Goal: Task Accomplishment & Management: Use online tool/utility

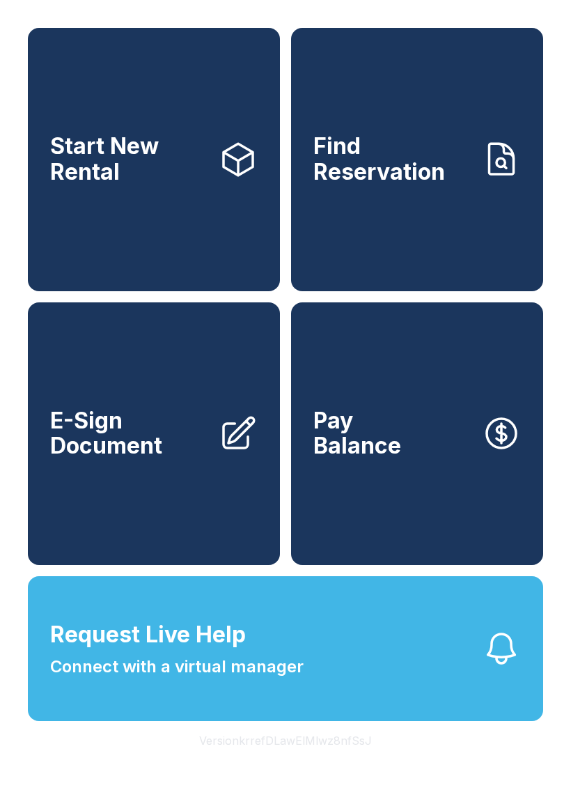
click at [341, 680] on button "Request Live Help Connect with a virtual manager" at bounding box center [285, 648] width 515 height 145
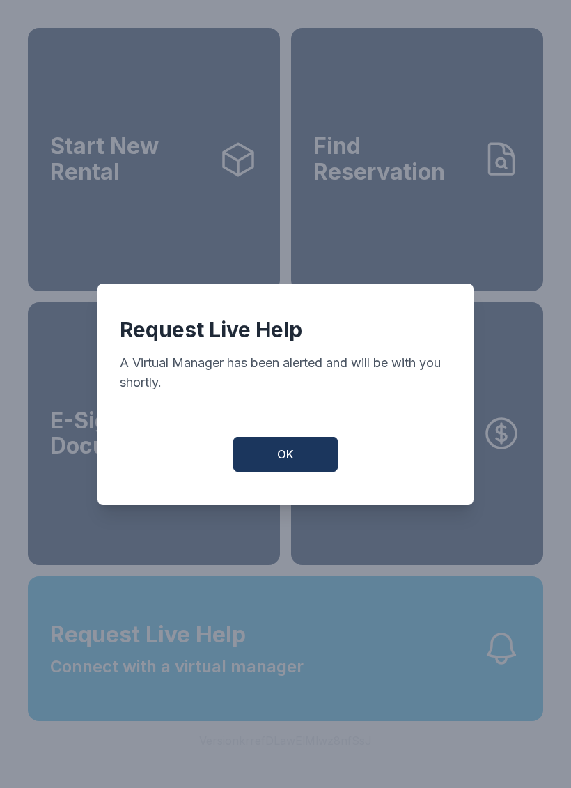
click at [269, 455] on button "OK" at bounding box center [285, 454] width 104 height 35
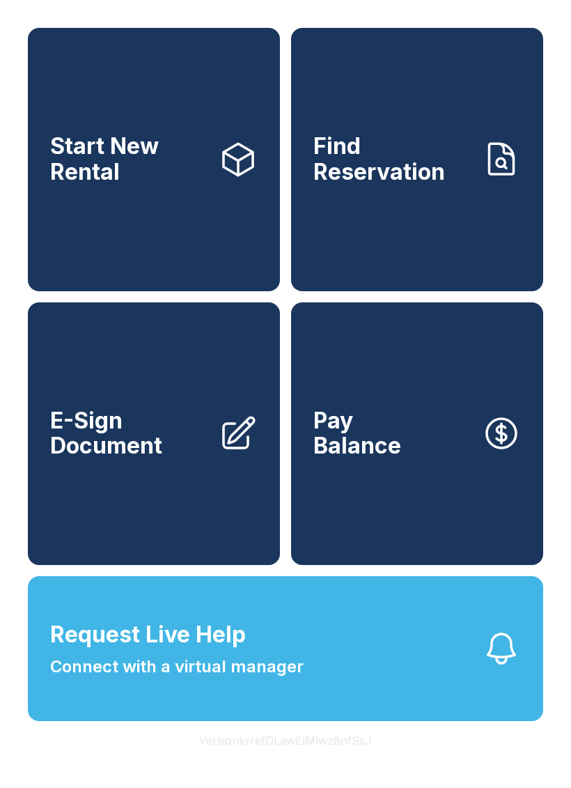
click at [133, 457] on span "E-Sign Document" at bounding box center [128, 433] width 157 height 51
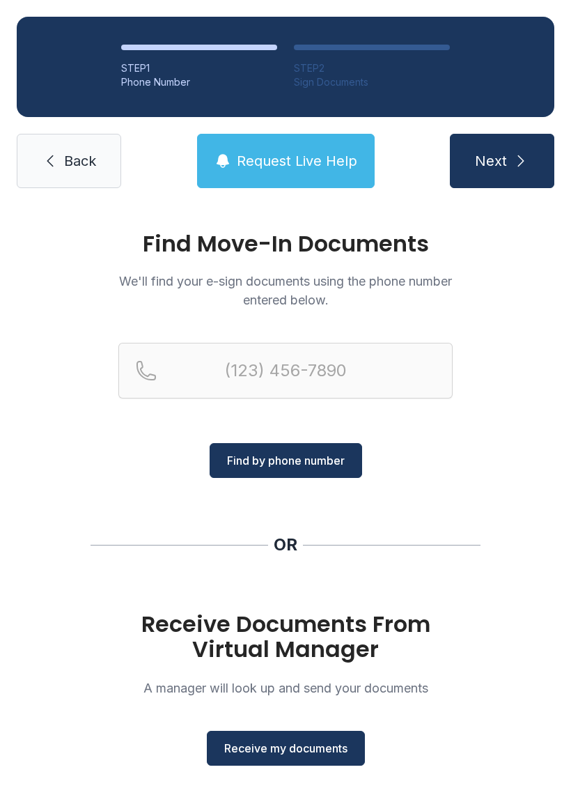
click at [70, 166] on span "Back" at bounding box center [80, 160] width 32 height 19
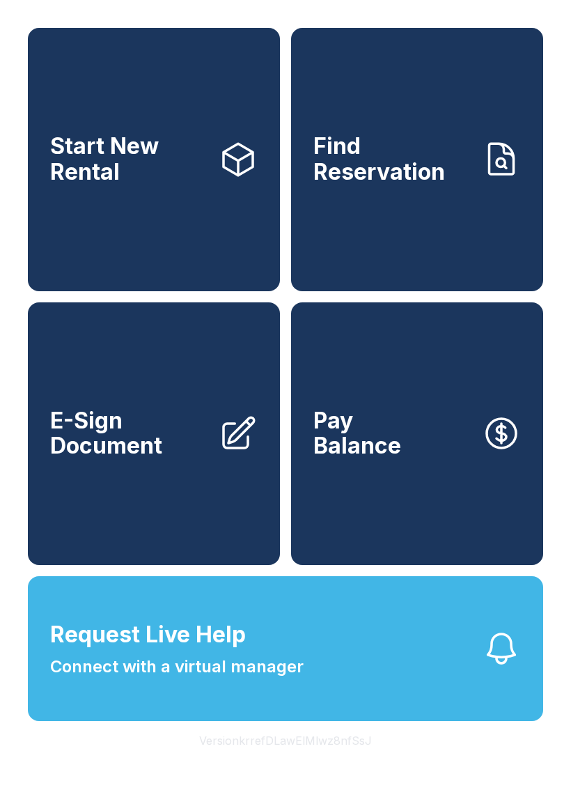
click at [183, 439] on span "E-Sign Document" at bounding box center [128, 433] width 157 height 51
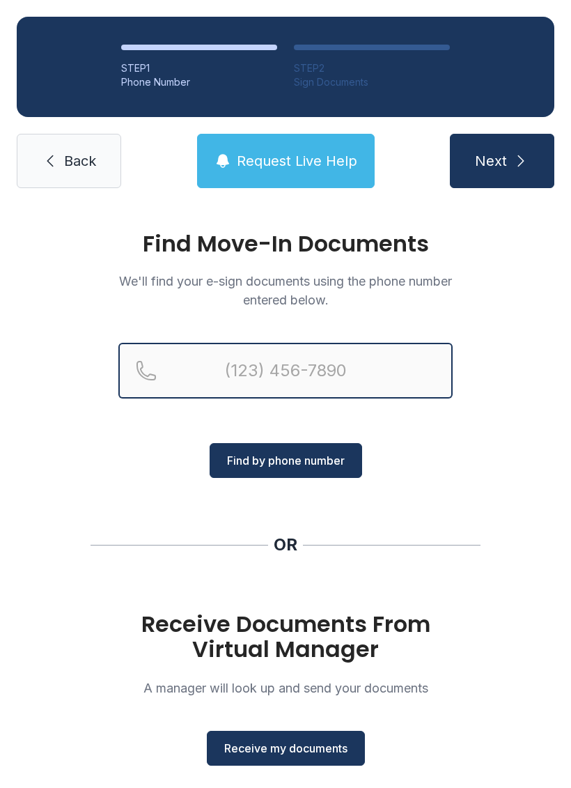
click at [260, 352] on input "Reservation phone number" at bounding box center [285, 371] width 334 height 56
type input "[PHONE_NUMBER]"
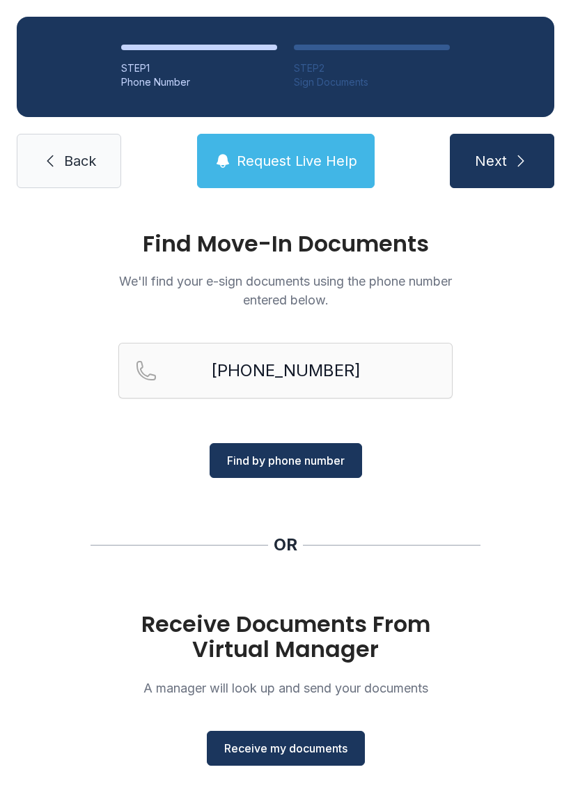
click at [248, 453] on span "Find by phone number" at bounding box center [286, 460] width 118 height 17
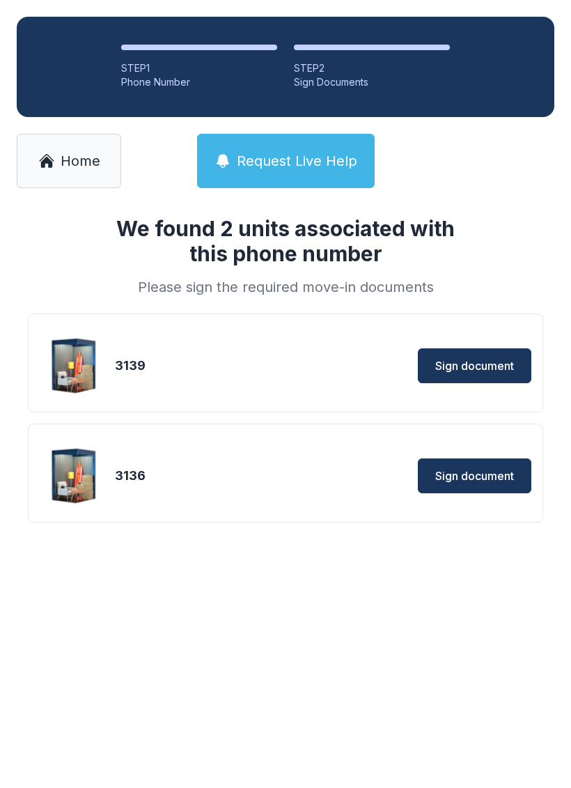
click at [35, 155] on link "Home" at bounding box center [69, 161] width 104 height 54
